Goal: Task Accomplishment & Management: Manage account settings

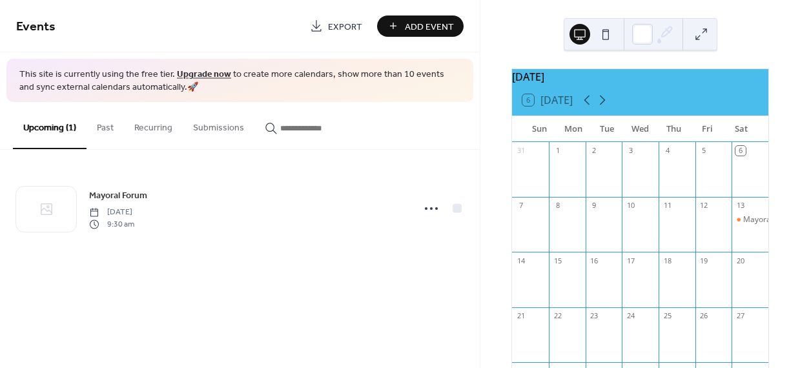
click at [419, 24] on span "Add Event" at bounding box center [429, 27] width 49 height 14
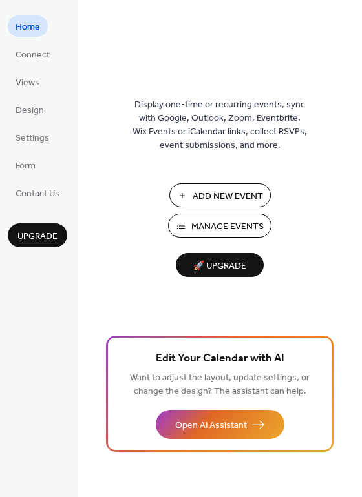
click at [219, 223] on span "Manage Events" at bounding box center [227, 227] width 72 height 14
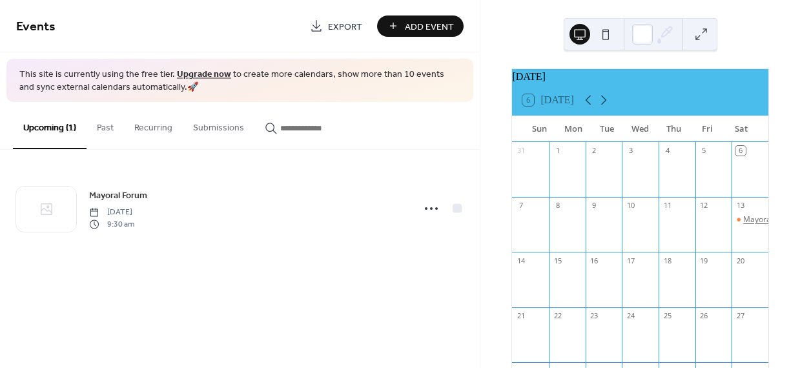
click at [744, 225] on div "Mayoral Forum" at bounding box center [771, 219] width 55 height 11
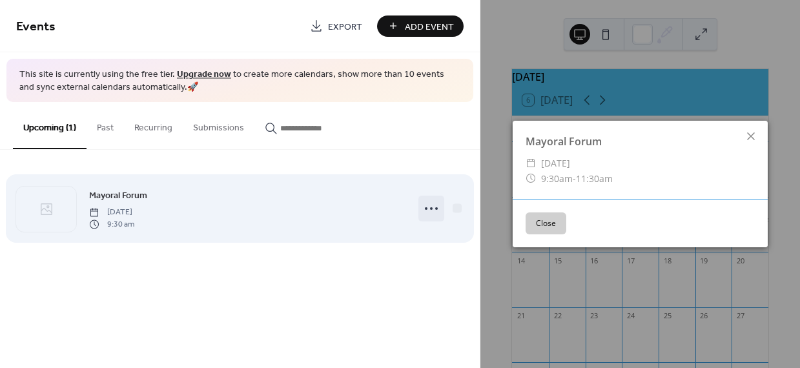
click at [432, 205] on icon at bounding box center [431, 208] width 21 height 21
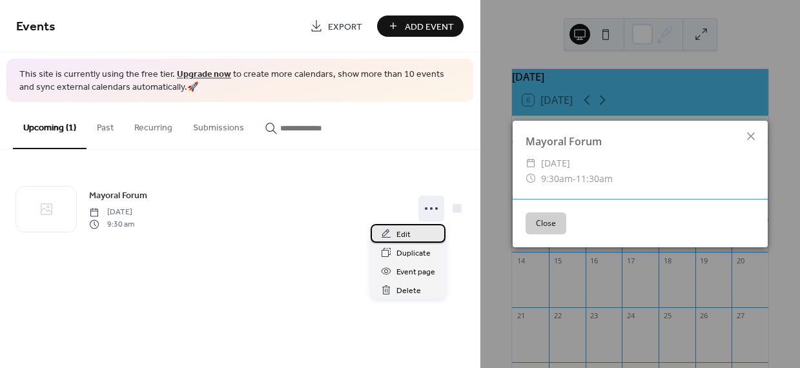
click at [402, 231] on span "Edit" at bounding box center [404, 235] width 14 height 14
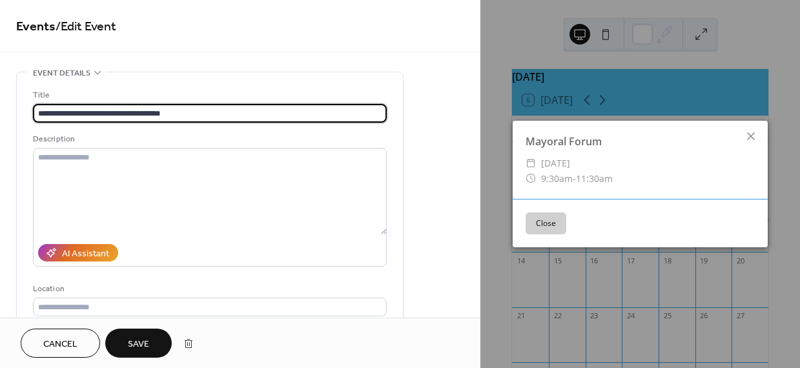
type input "**********"
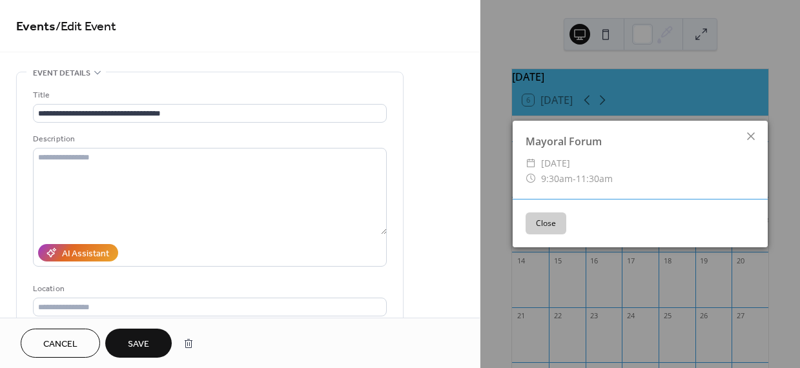
click at [144, 340] on span "Save" at bounding box center [138, 345] width 21 height 14
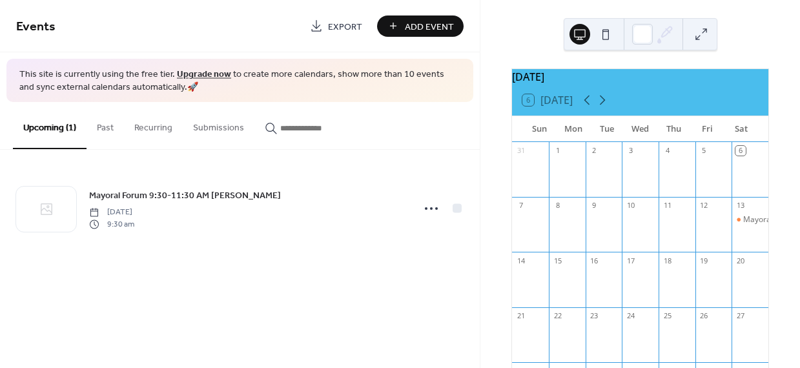
click at [421, 21] on span "Add Event" at bounding box center [429, 27] width 49 height 14
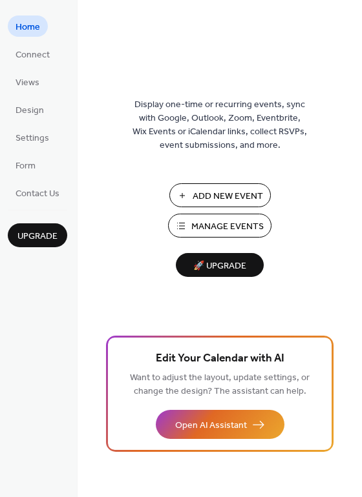
click at [223, 224] on span "Manage Events" at bounding box center [227, 227] width 72 height 14
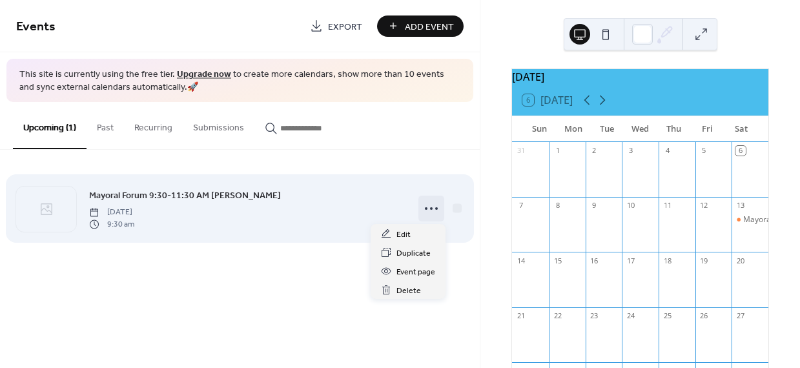
click at [431, 207] on icon at bounding box center [431, 208] width 21 height 21
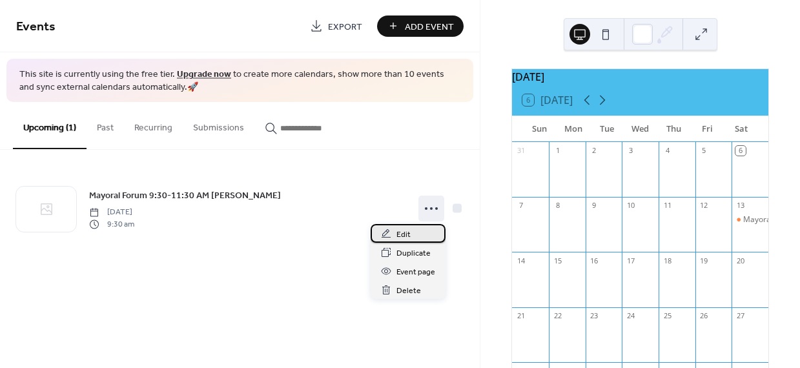
click at [402, 233] on span "Edit" at bounding box center [404, 235] width 14 height 14
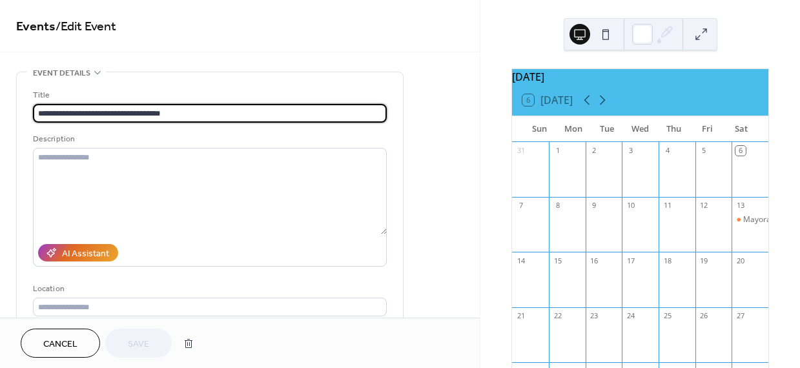
click at [90, 114] on input "**********" at bounding box center [210, 113] width 354 height 19
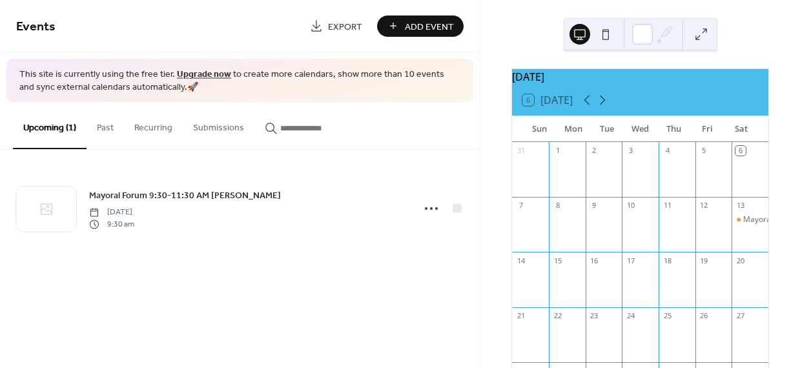
click at [423, 21] on span "Add Event" at bounding box center [429, 27] width 49 height 14
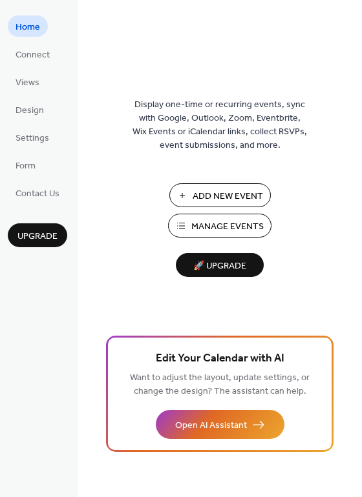
click at [200, 220] on span "Manage Events" at bounding box center [227, 227] width 72 height 14
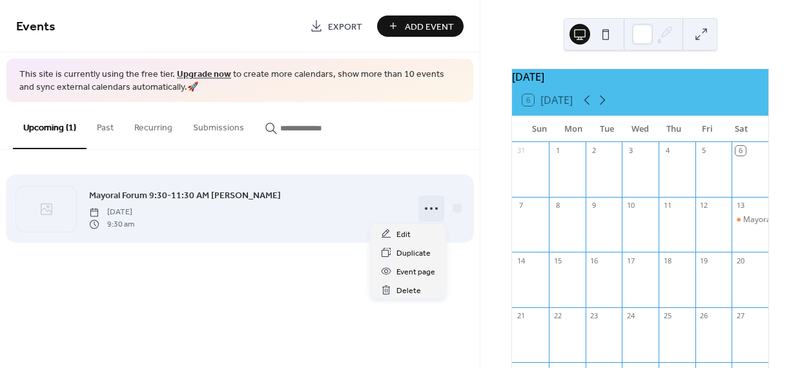
click at [433, 209] on circle at bounding box center [431, 208] width 3 height 3
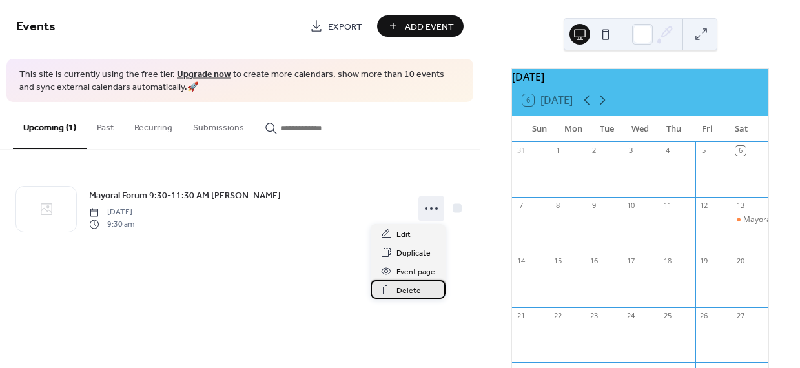
click at [412, 289] on span "Delete" at bounding box center [409, 291] width 25 height 14
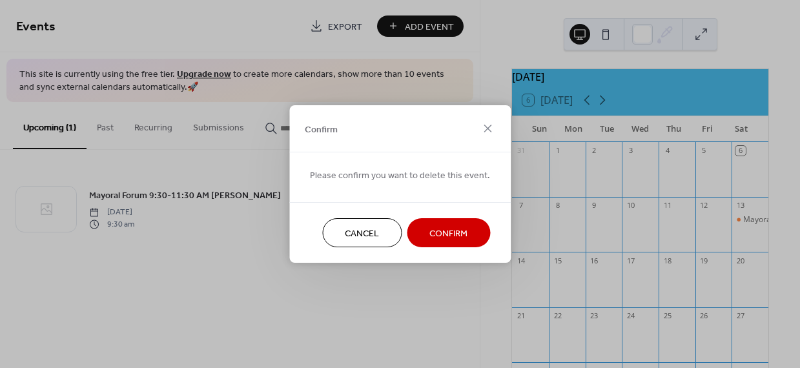
click at [448, 228] on span "Confirm" at bounding box center [449, 234] width 38 height 14
